Goal: Check status: Check status

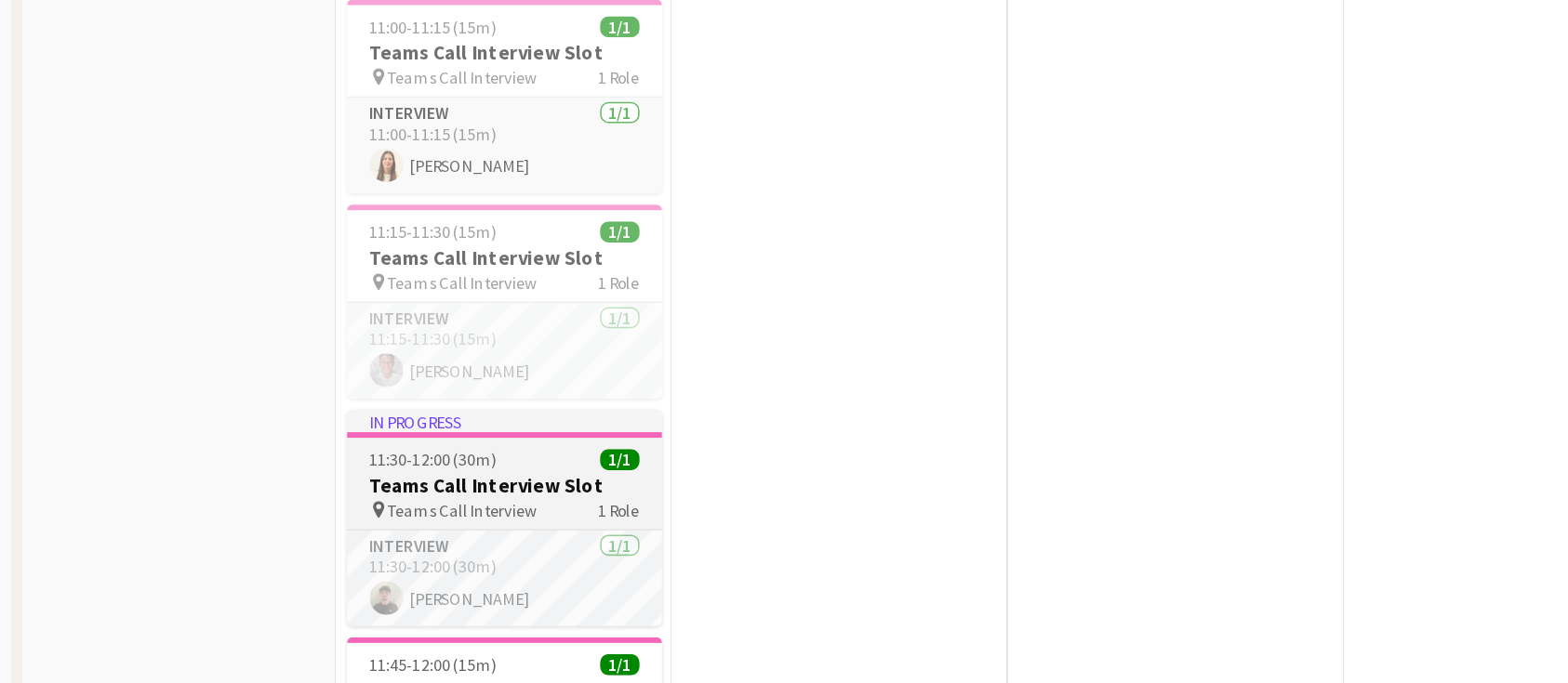
scroll to position [752, 0]
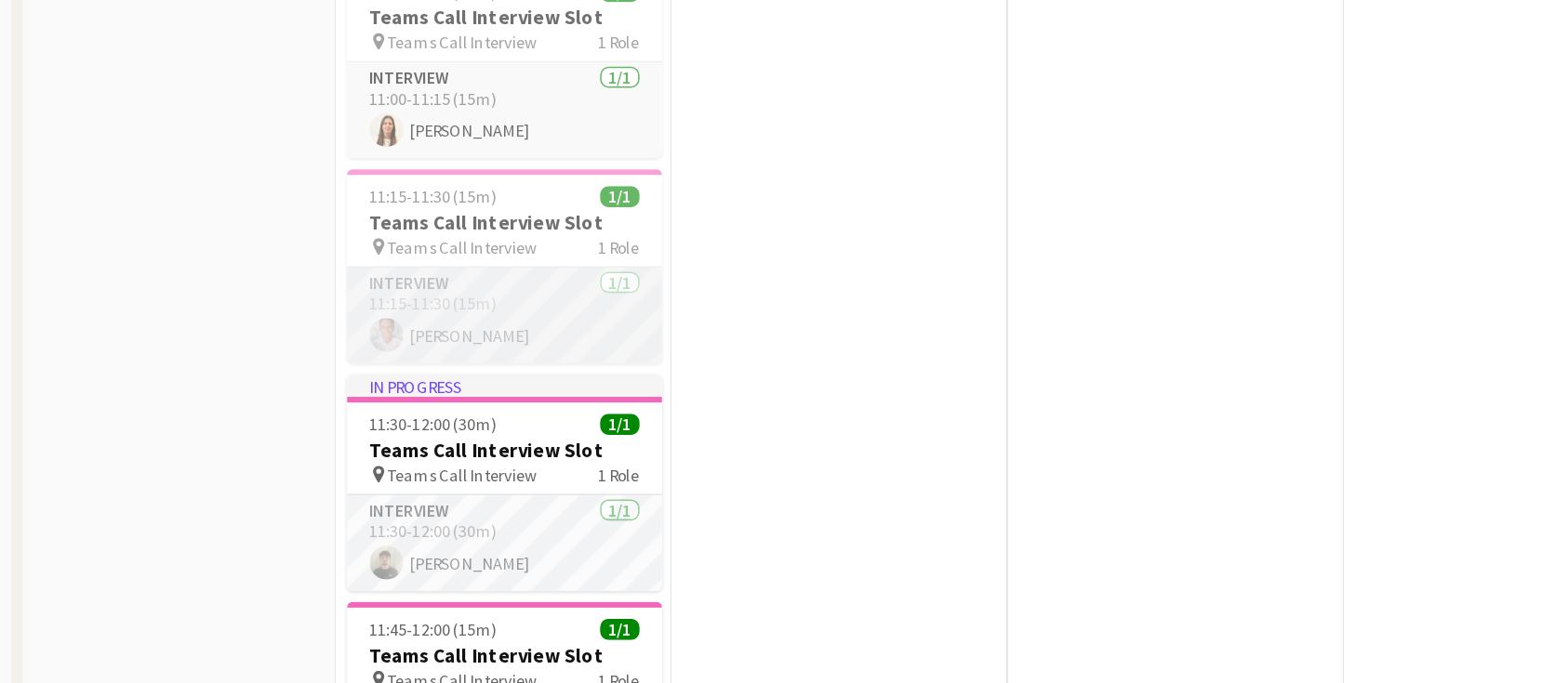
click at [309, 416] on app-card-role "Interview 1/1 11:15-11:30 (15m) SYLVESTER OMIJEH" at bounding box center [333, 440] width 209 height 64
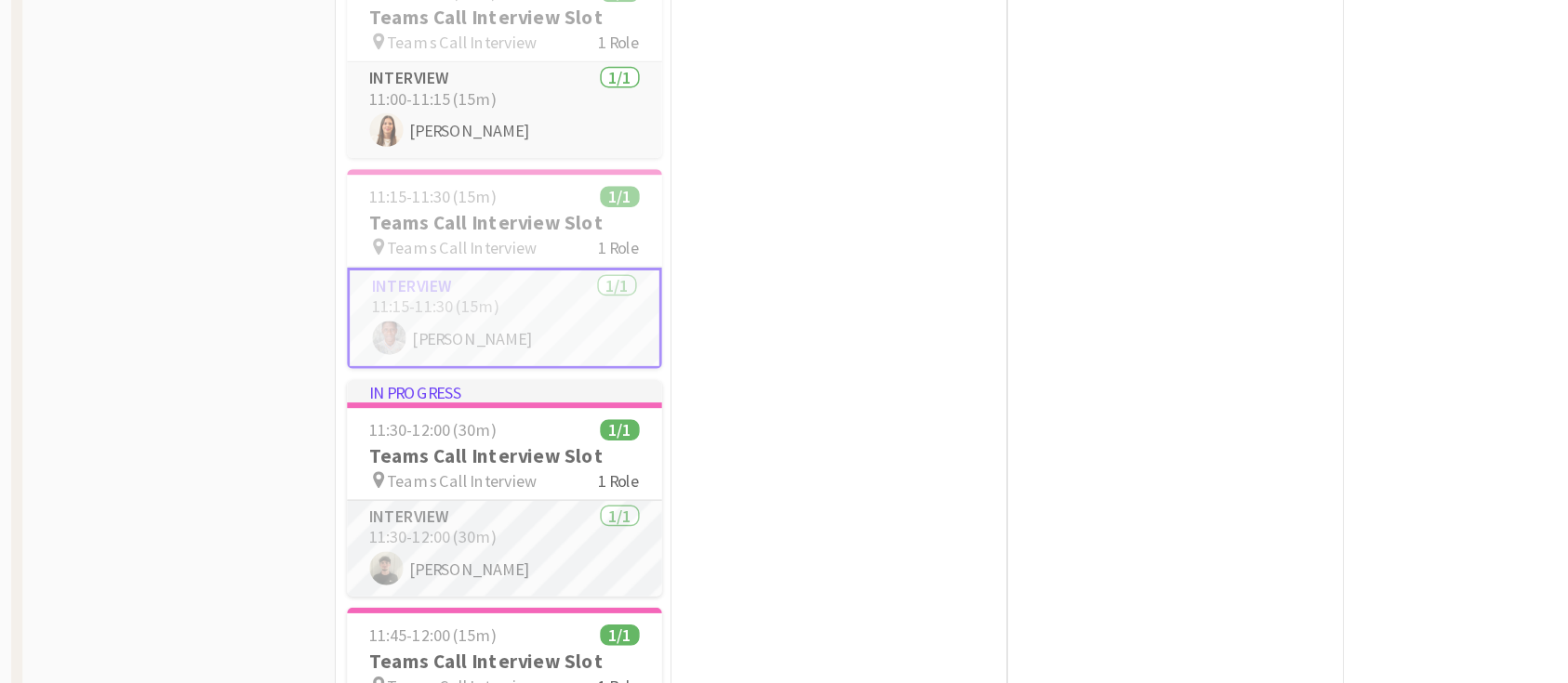
click at [340, 458] on app-card-role "Interview 1/1 11:15-11:30 (15m) SYLVESTER OMIJEH" at bounding box center [333, 442] width 209 height 67
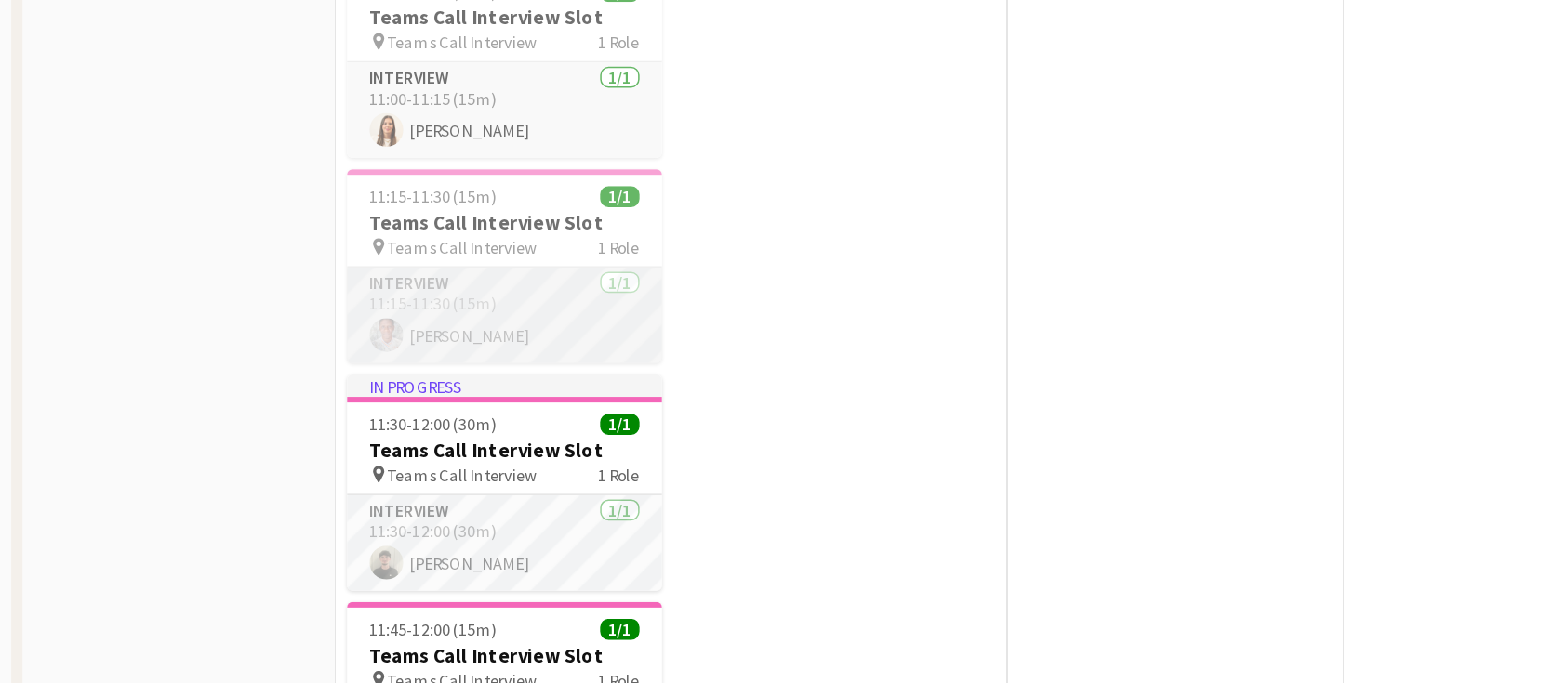
click at [340, 458] on app-card-role "Interview 1/1 11:15-11:30 (15m) SYLVESTER OMIJEH" at bounding box center [333, 440] width 209 height 64
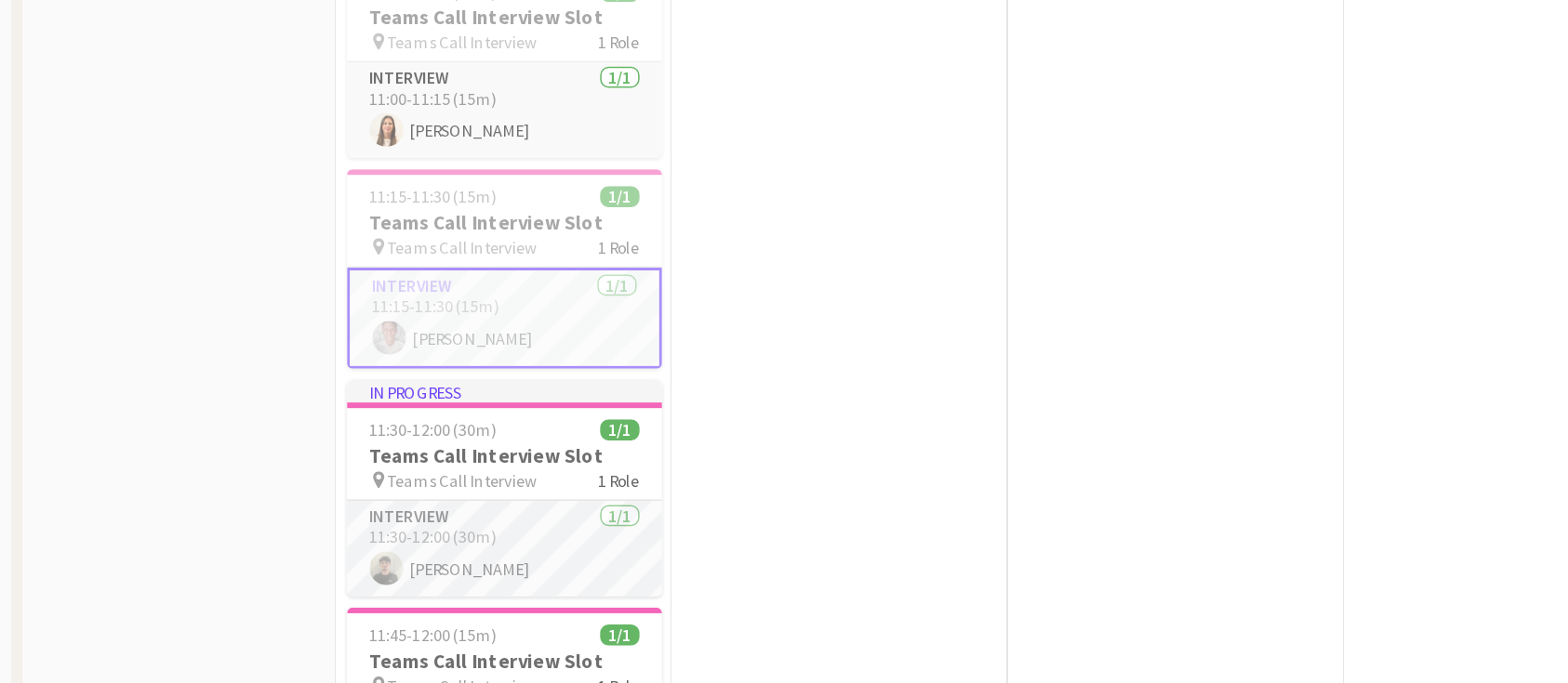
click at [344, 451] on app-card-role "Interview 1/1 11:15-11:30 (15m) SYLVESTER OMIJEH" at bounding box center [333, 442] width 209 height 67
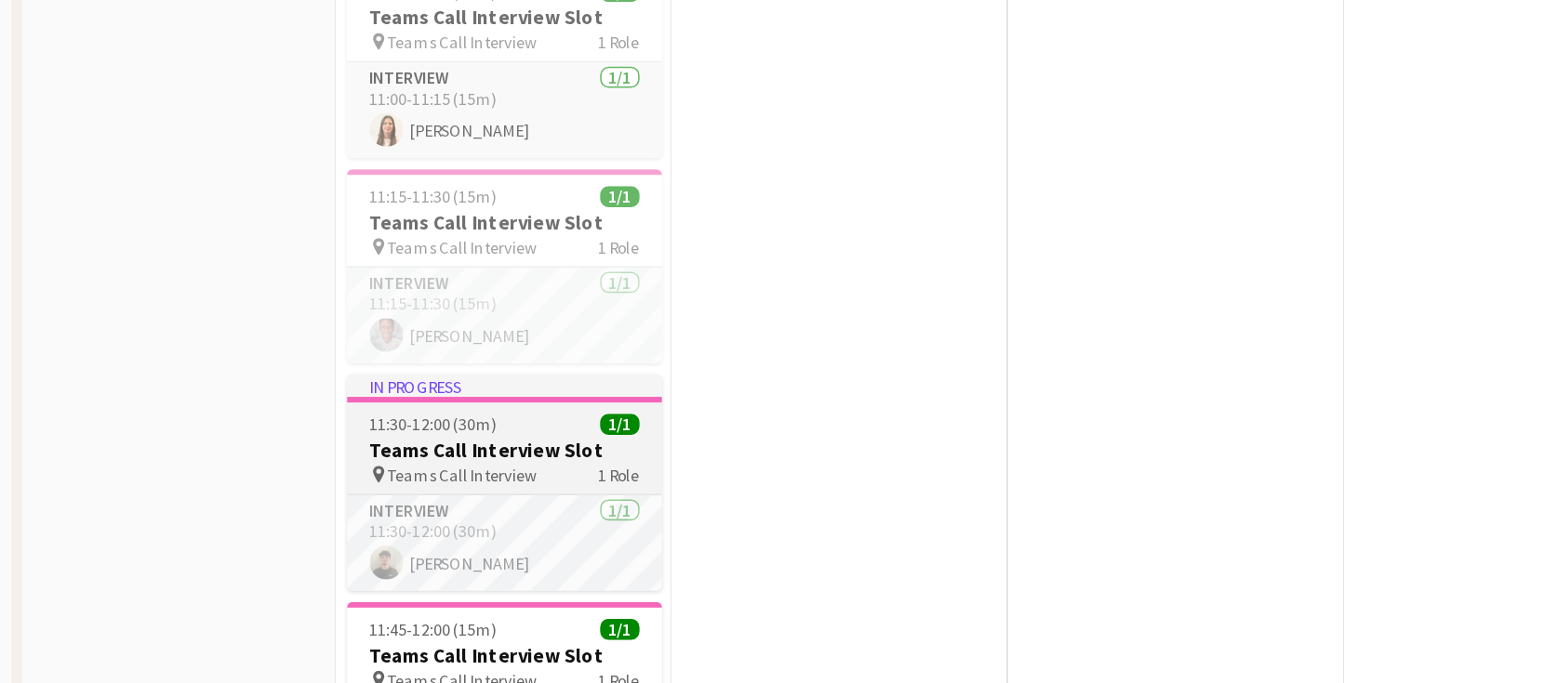
drag, startPoint x: 344, startPoint y: 446, endPoint x: 329, endPoint y: 487, distance: 43.7
click at [344, 444] on app-card-role "Interview 1/1 11:15-11:30 (15m) SYLVESTER OMIJEH" at bounding box center [333, 440] width 209 height 64
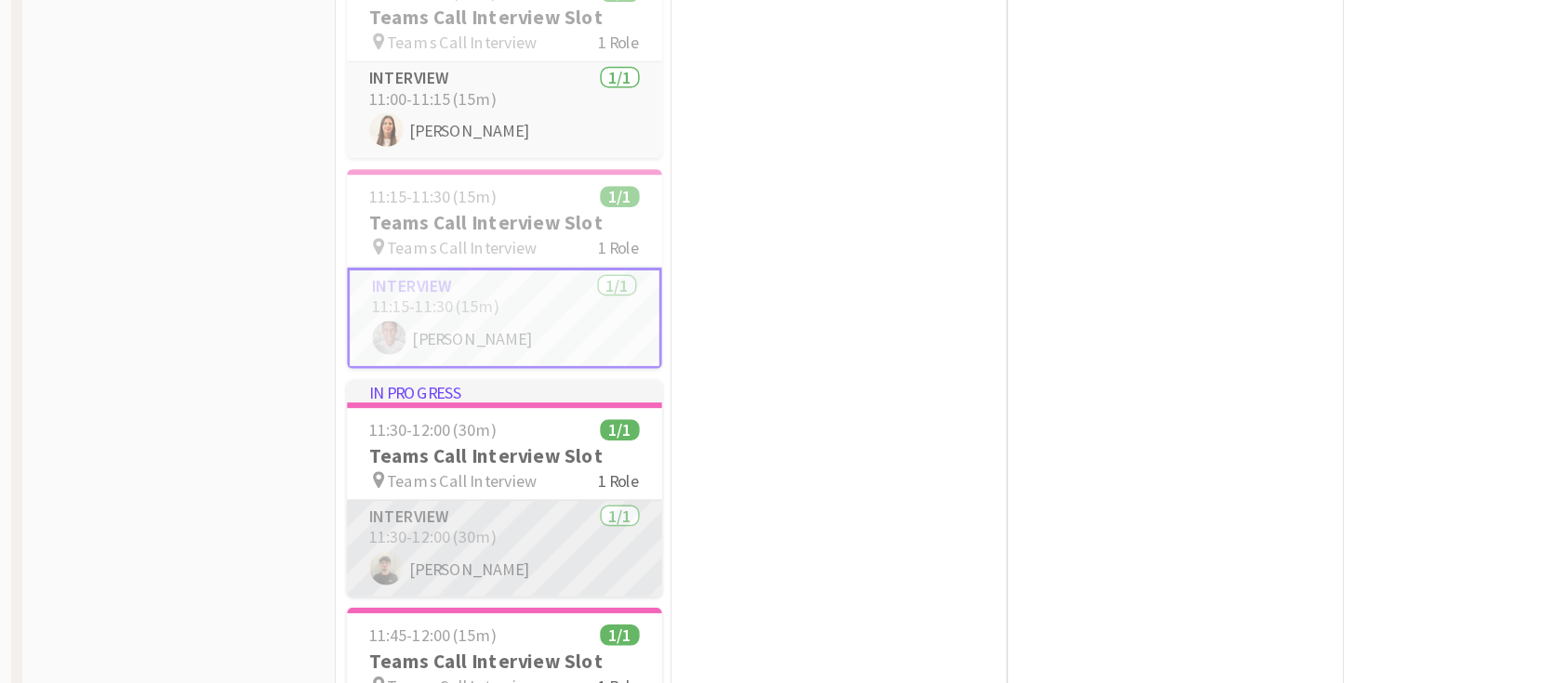
click at [349, 603] on app-card-role "Interview 1/1 11:30-12:00 (30m) Oliver Richardson" at bounding box center [333, 594] width 209 height 64
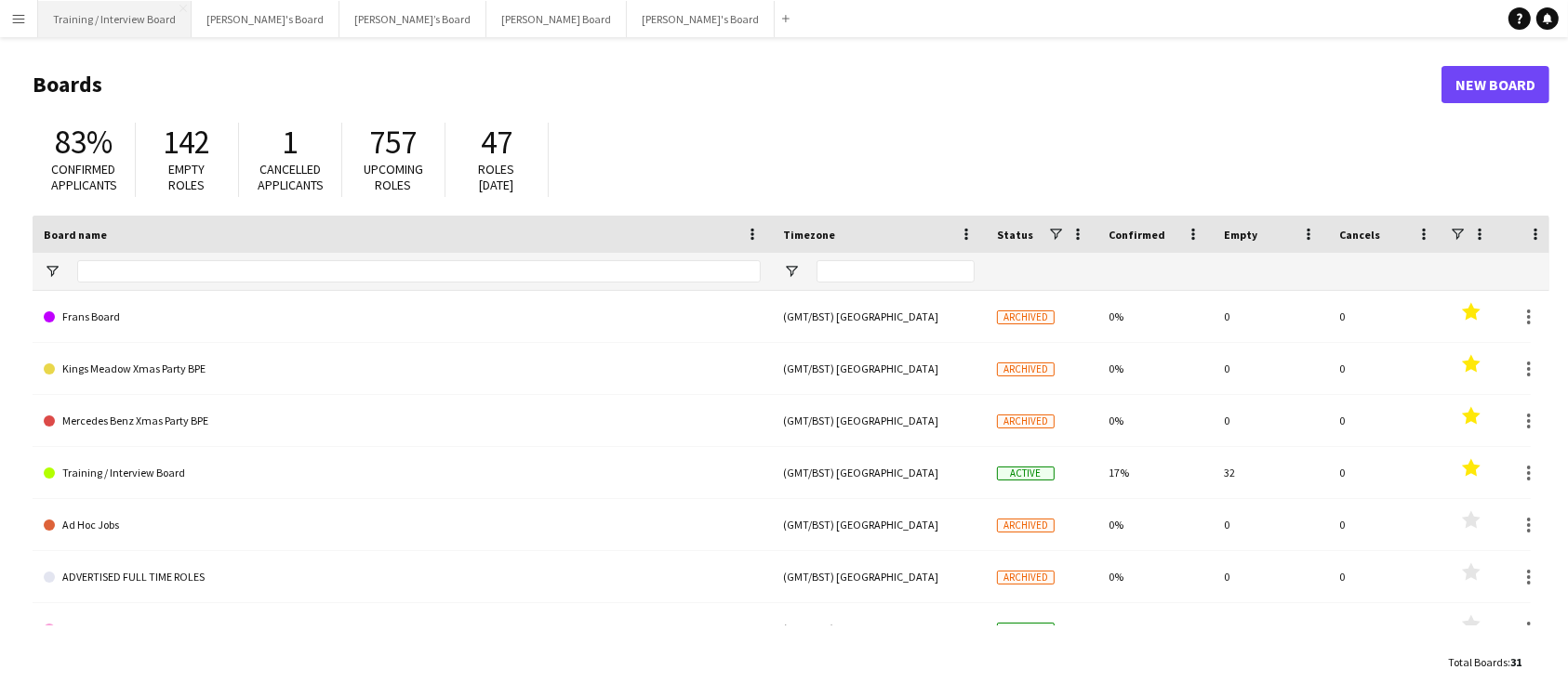
click at [80, 30] on button "Training / Interview Board Close" at bounding box center [115, 19] width 154 height 36
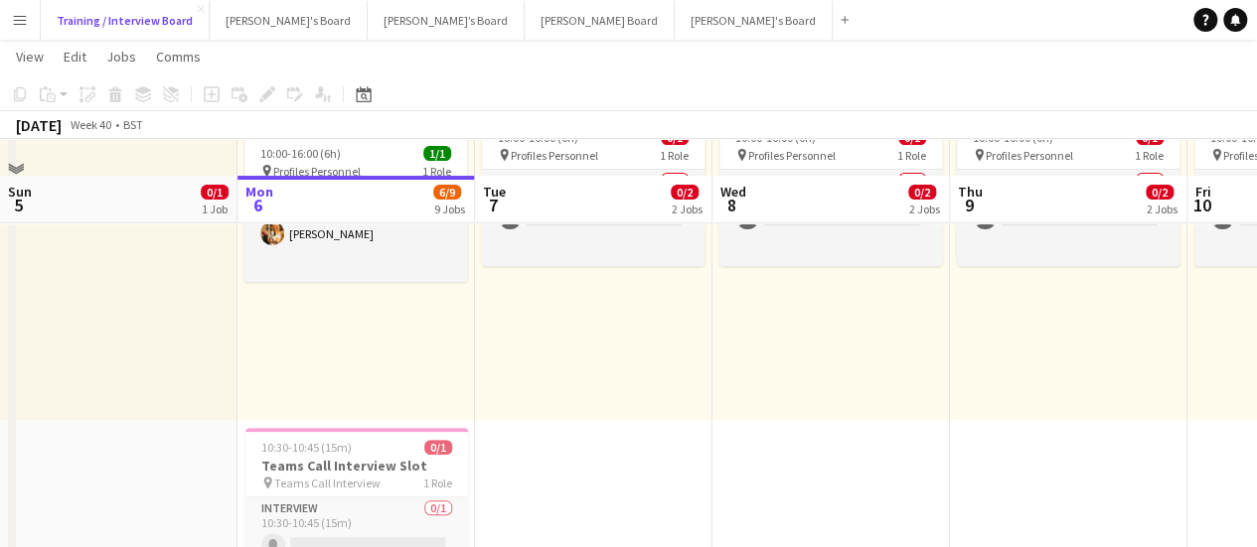
scroll to position [199, 0]
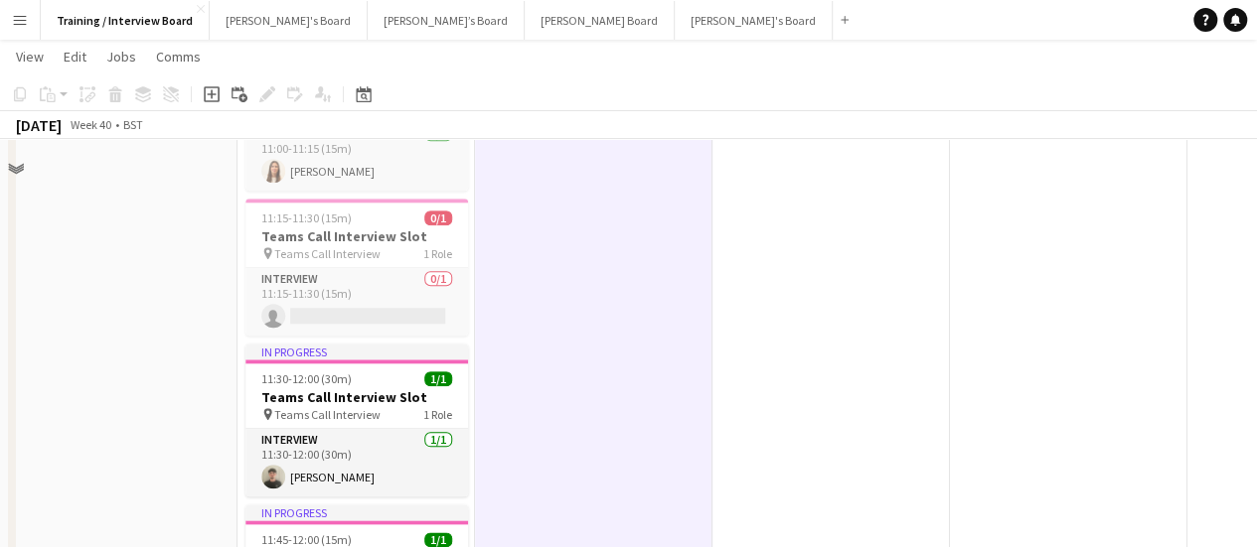
scroll to position [993, 0]
